Goal: Communication & Community: Participate in discussion

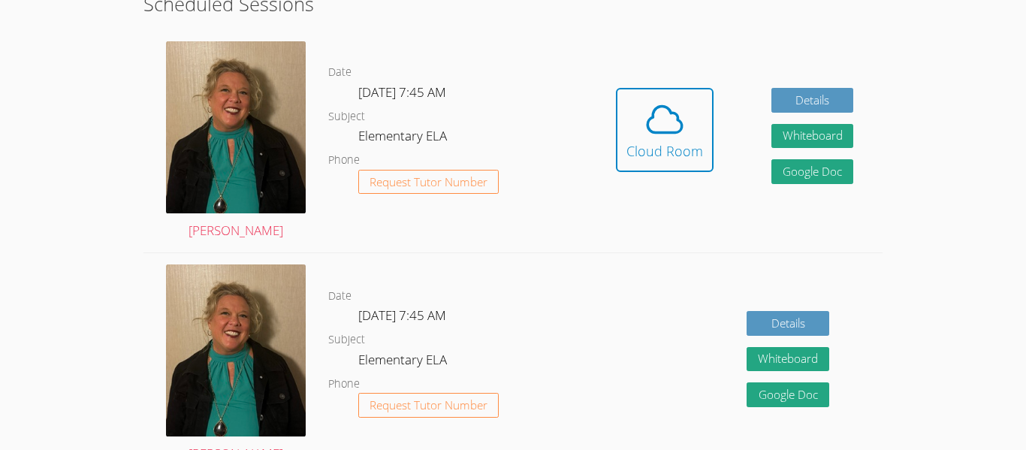
scroll to position [456, 0]
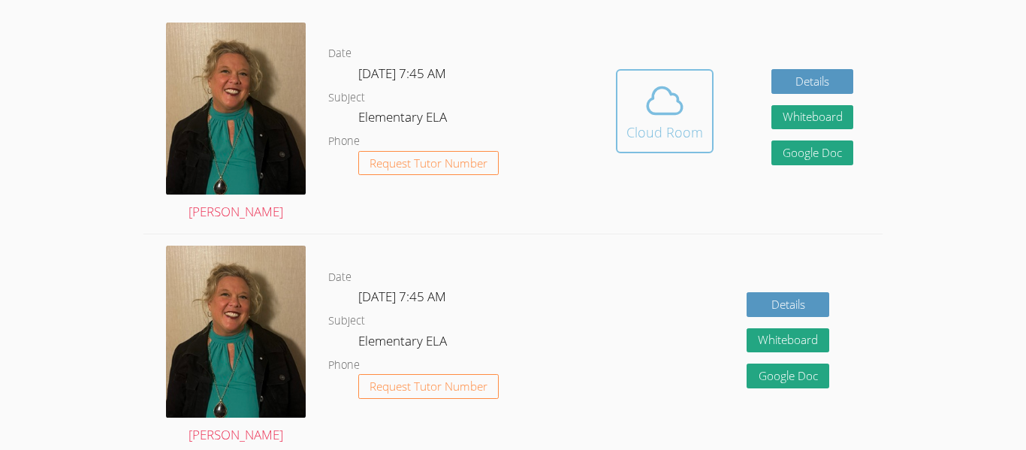
click at [694, 141] on div "Cloud Room" at bounding box center [664, 132] width 77 height 21
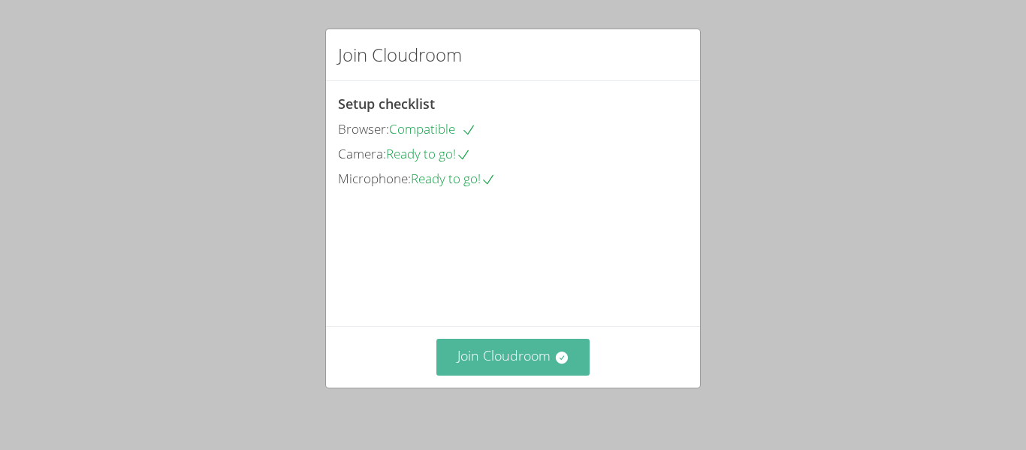
click at [541, 355] on button "Join Cloudroom" at bounding box center [513, 357] width 154 height 37
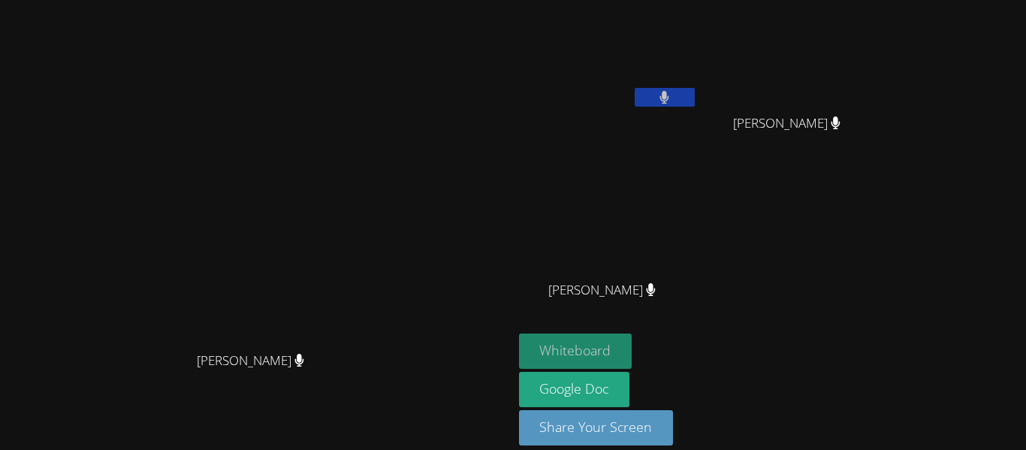
click at [633, 368] on button "Whiteboard" at bounding box center [575, 351] width 113 height 35
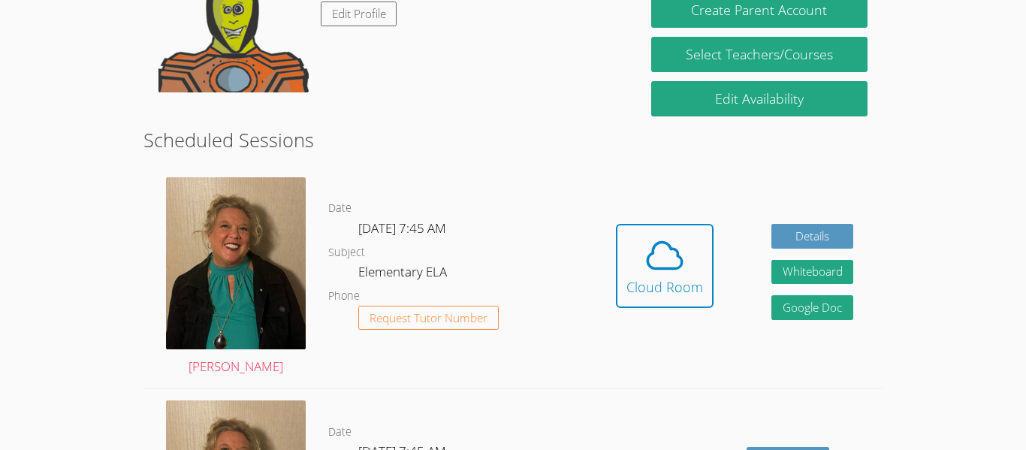
scroll to position [302, 0]
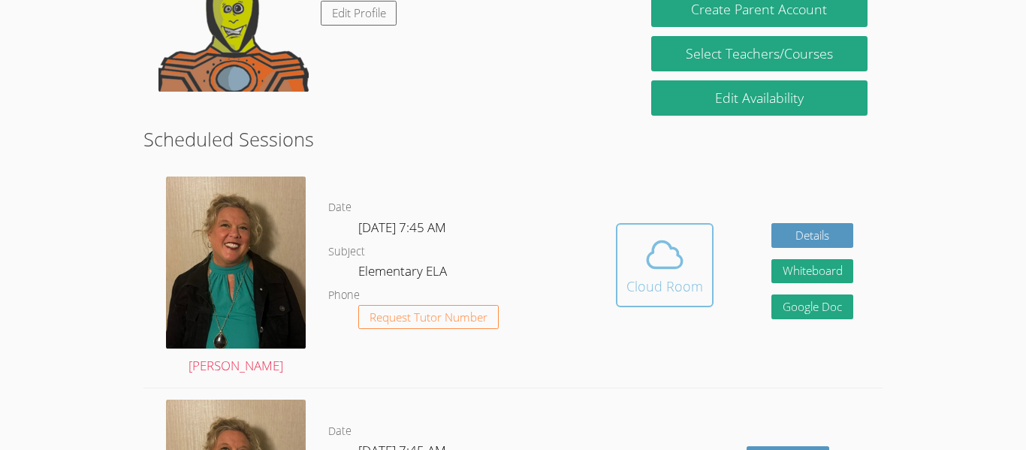
click at [684, 240] on icon at bounding box center [665, 255] width 42 height 42
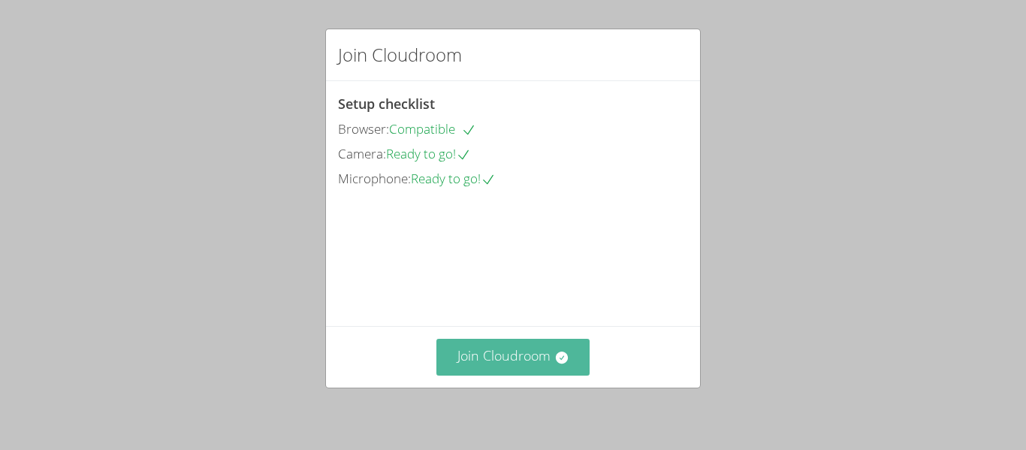
click at [529, 343] on button "Join Cloudroom" at bounding box center [513, 357] width 154 height 37
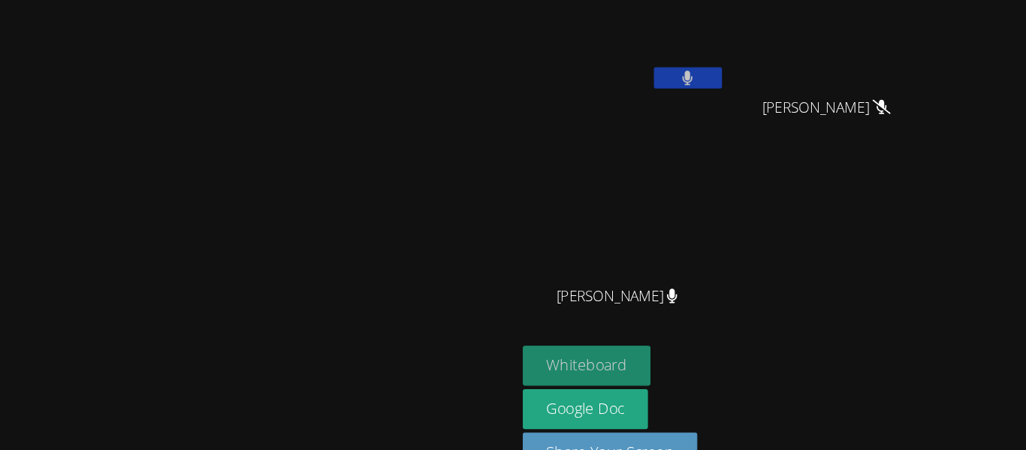
click at [633, 352] on button "Whiteboard" at bounding box center [575, 351] width 113 height 35
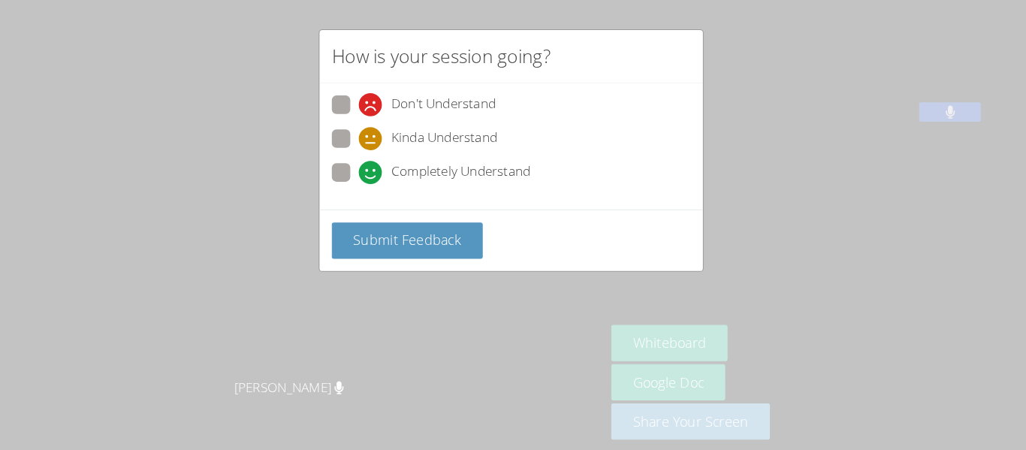
click at [359, 162] on label "Completely Understand" at bounding box center [435, 169] width 194 height 20
click at [364, 162] on input "Completely Understand" at bounding box center [370, 165] width 13 height 13
radio input "true"
